Goal: Share content

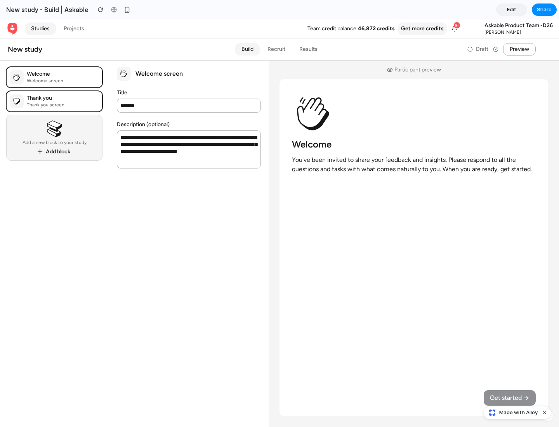
click at [544, 10] on span "Share" at bounding box center [544, 10] width 15 height 8
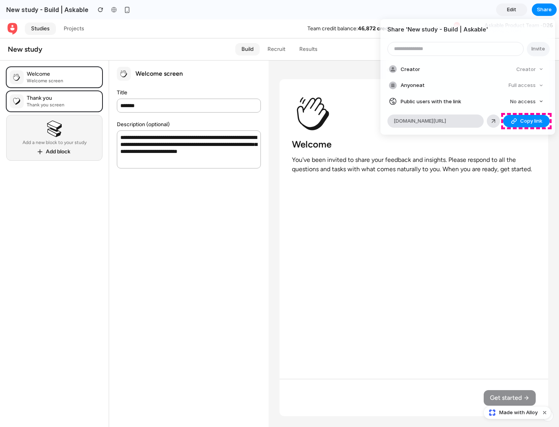
click at [527, 121] on span "Copy link" at bounding box center [531, 121] width 22 height 8
click at [518, 413] on div "Share ' New study - Build | Askable ' Invite Creator Creator Anyone at Full acc…" at bounding box center [279, 213] width 559 height 427
